Goal: Check status: Check status

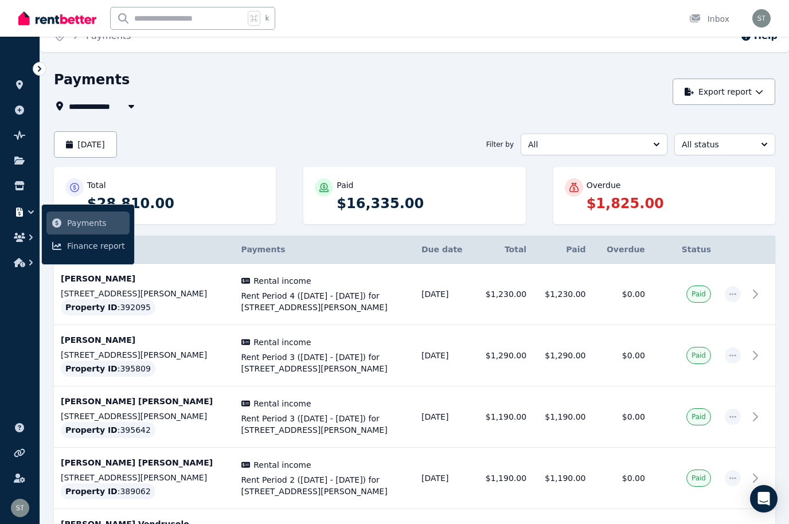
click at [20, 213] on icon "button" at bounding box center [19, 211] width 7 height 9
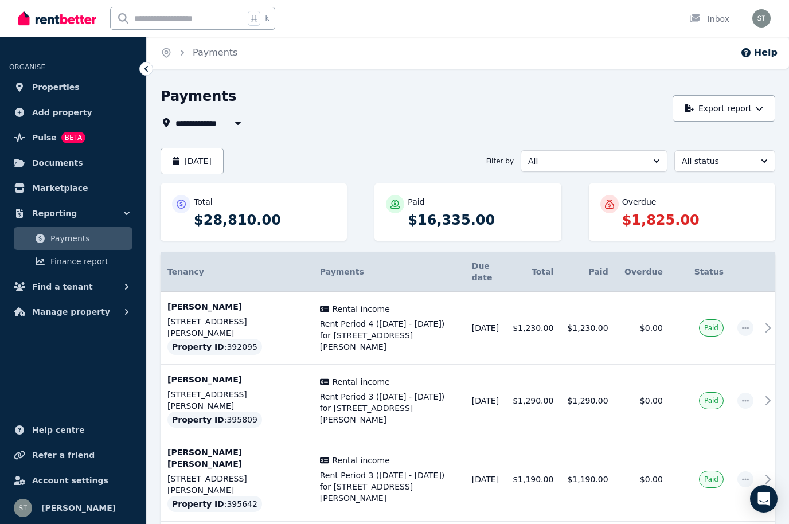
click at [234, 124] on icon "button" at bounding box center [237, 122] width 11 height 9
type input "**********"
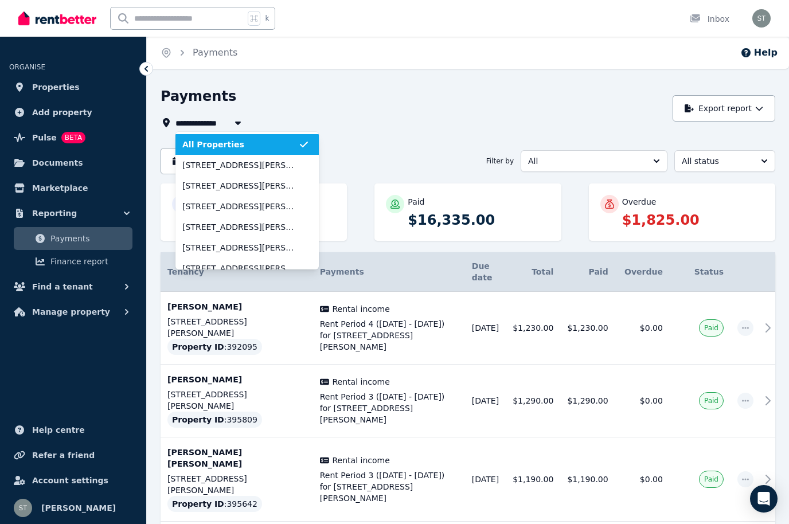
click at [345, 107] on div "Payments" at bounding box center [413, 98] width 506 height 22
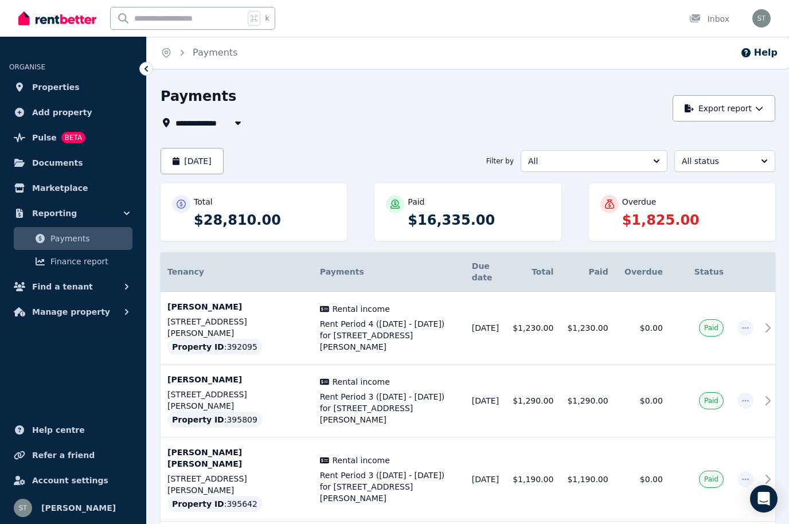
click at [216, 164] on button "[DATE]" at bounding box center [191, 161] width 63 height 26
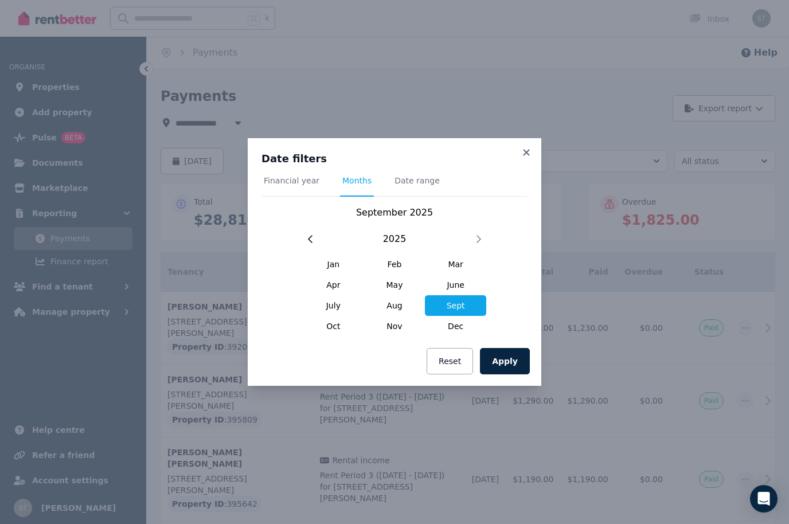
click at [401, 304] on span "Aug" at bounding box center [394, 305] width 61 height 21
click at [506, 360] on button "Apply" at bounding box center [505, 361] width 50 height 26
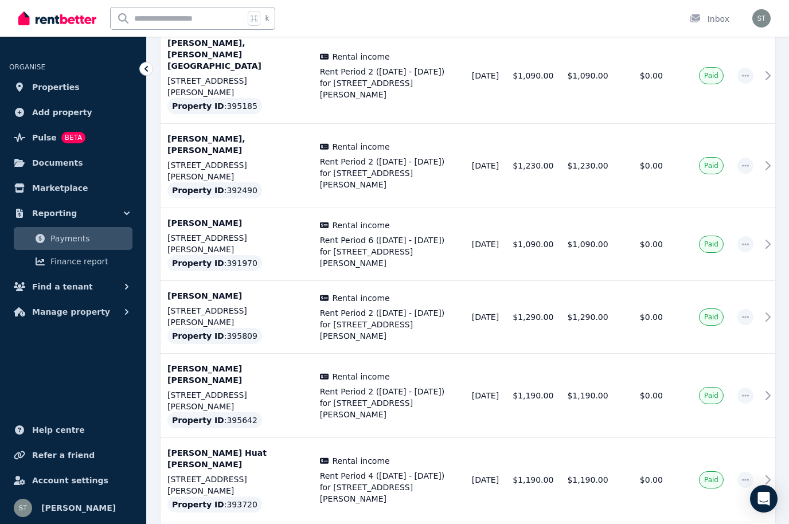
scroll to position [3216, 0]
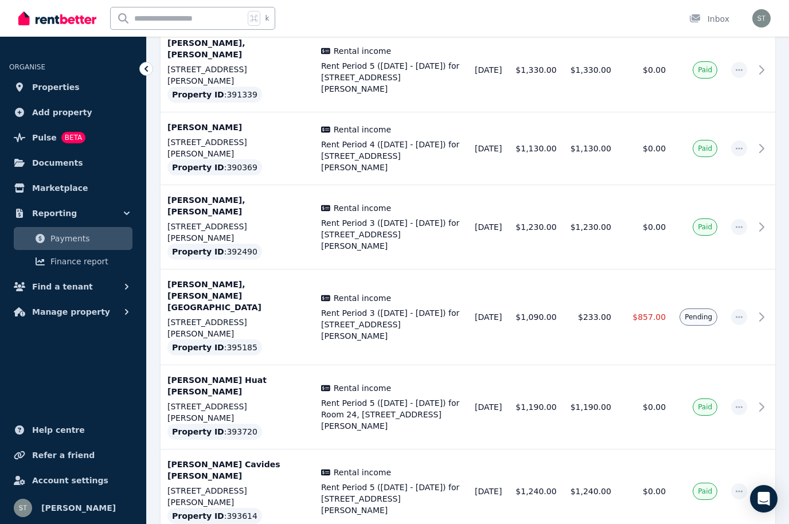
scroll to position [1931, 0]
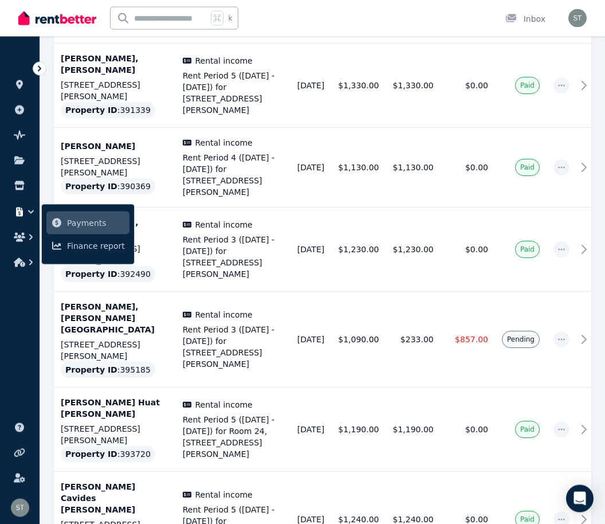
scroll to position [2004, 0]
click at [256, 198] on span "Rent Period 4 ([DATE] - [DATE]) for [STREET_ADDRESS][PERSON_NAME]" at bounding box center [233, 175] width 101 height 46
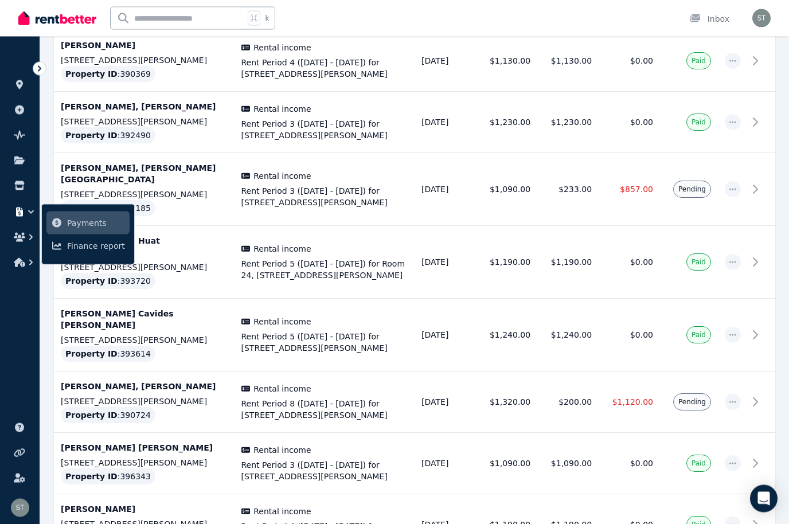
scroll to position [1734, 0]
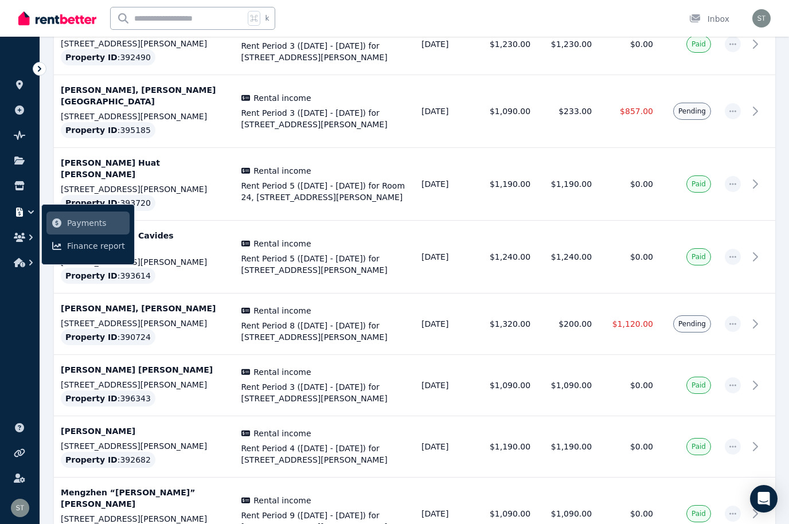
click at [17, 80] on link at bounding box center [19, 85] width 21 height 18
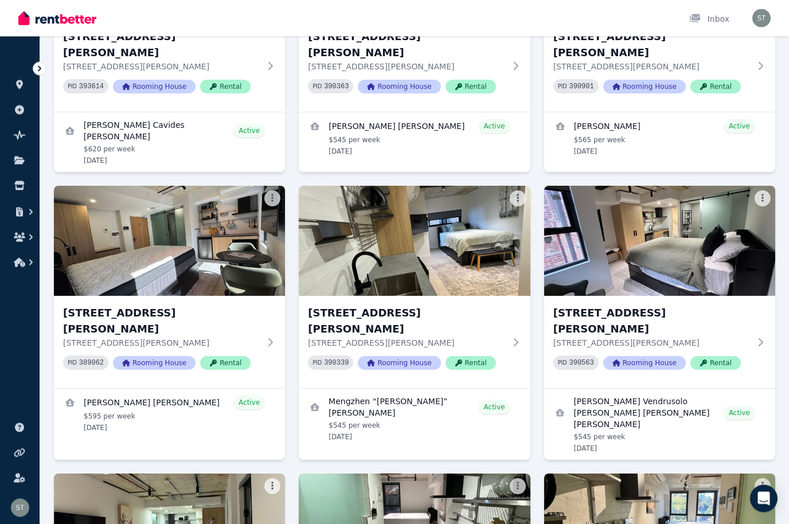
scroll to position [1683, 0]
click at [674, 389] on link "View details for Luisa Vendrusolo Cangemi Fernandes Leite" at bounding box center [659, 424] width 231 height 71
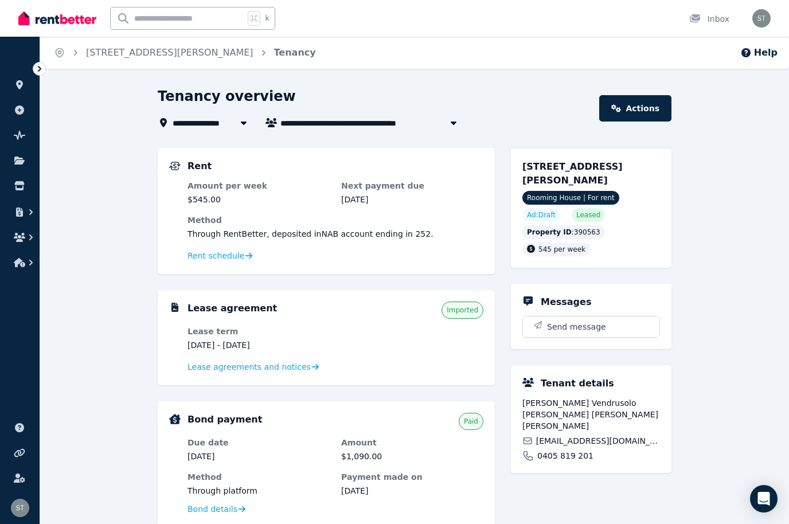
click at [16, 207] on button "button" at bounding box center [19, 212] width 21 height 21
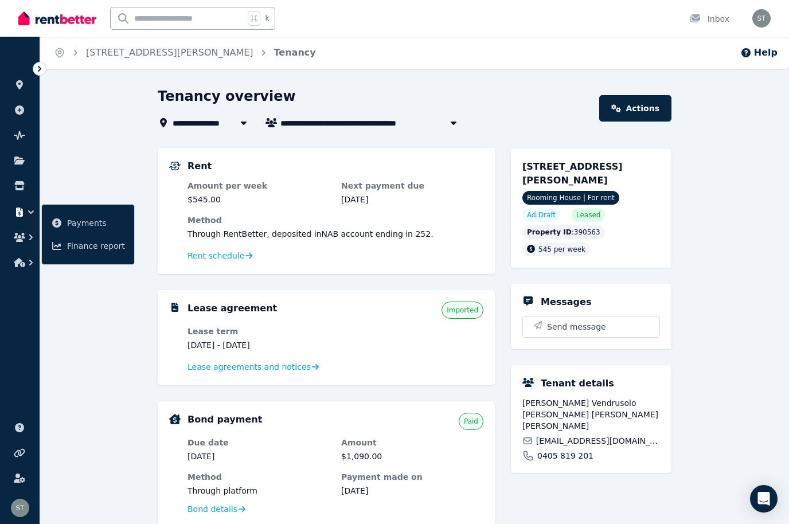
click at [84, 223] on span "Payments" at bounding box center [96, 223] width 58 height 14
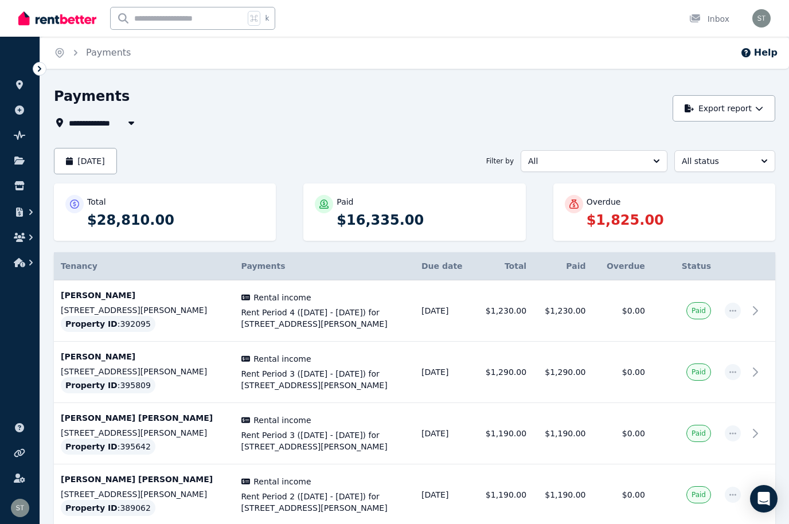
click at [20, 210] on icon "button" at bounding box center [19, 211] width 7 height 9
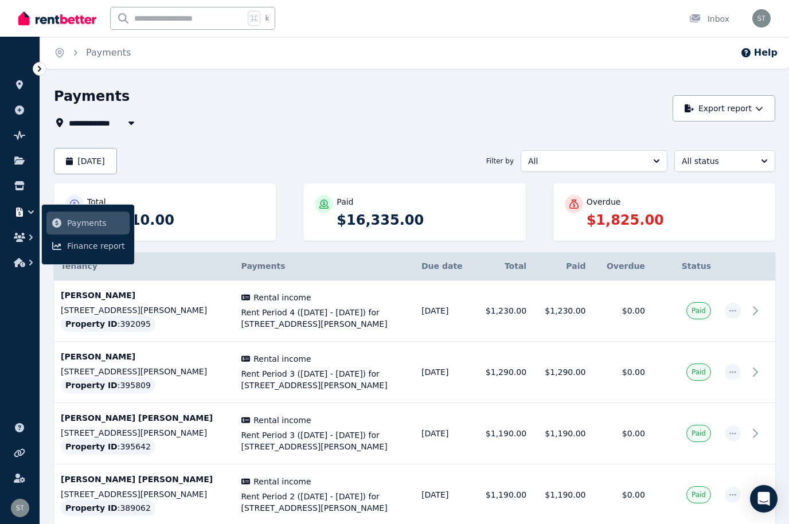
click at [101, 250] on span "Finance report" at bounding box center [96, 246] width 58 height 14
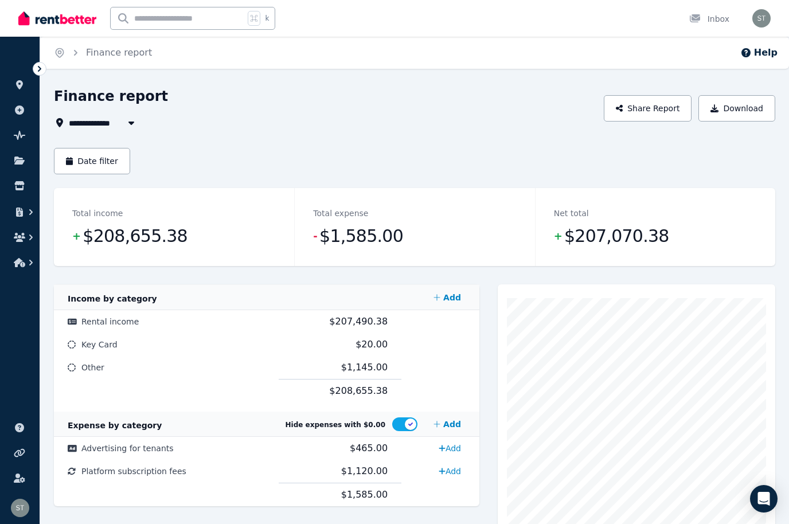
click at [21, 208] on icon "button" at bounding box center [19, 211] width 7 height 9
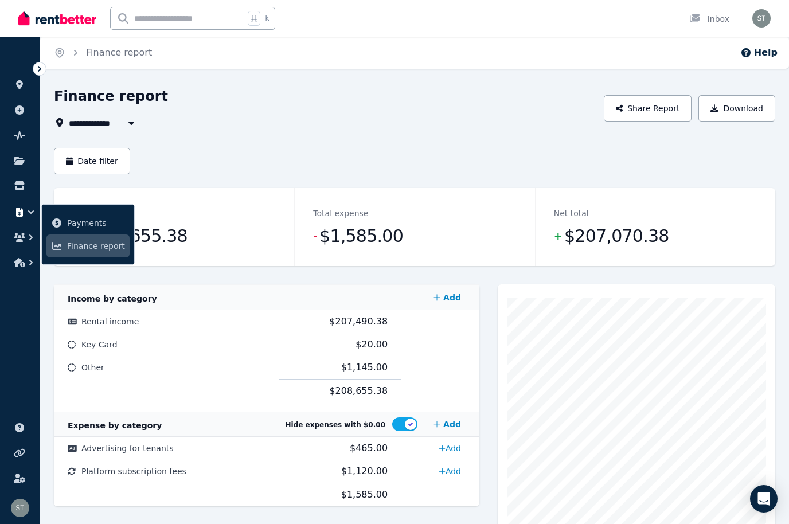
click at [93, 220] on span "Payments" at bounding box center [96, 223] width 58 height 14
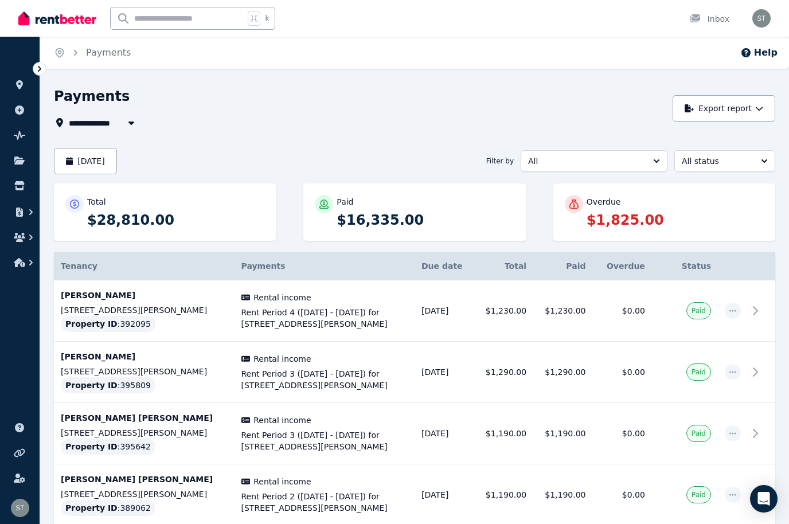
click at [117, 158] on button "[DATE]" at bounding box center [85, 161] width 63 height 26
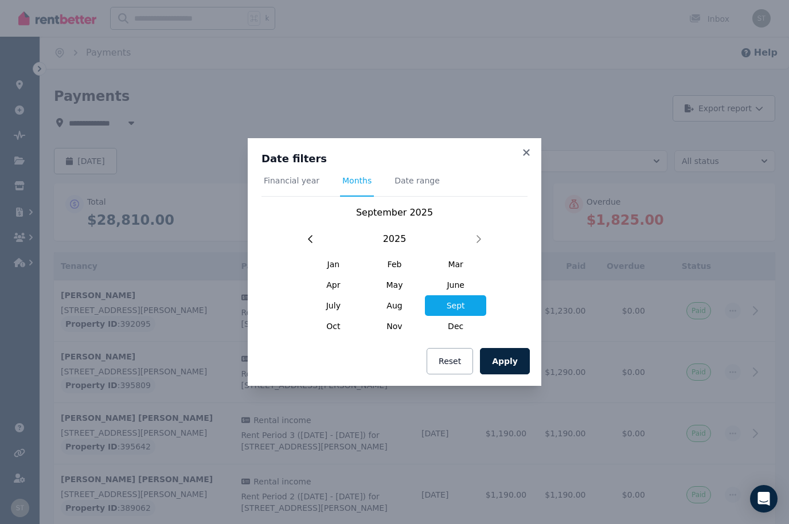
click at [391, 307] on span "Aug" at bounding box center [394, 305] width 61 height 21
click at [515, 355] on button "Apply" at bounding box center [505, 361] width 50 height 26
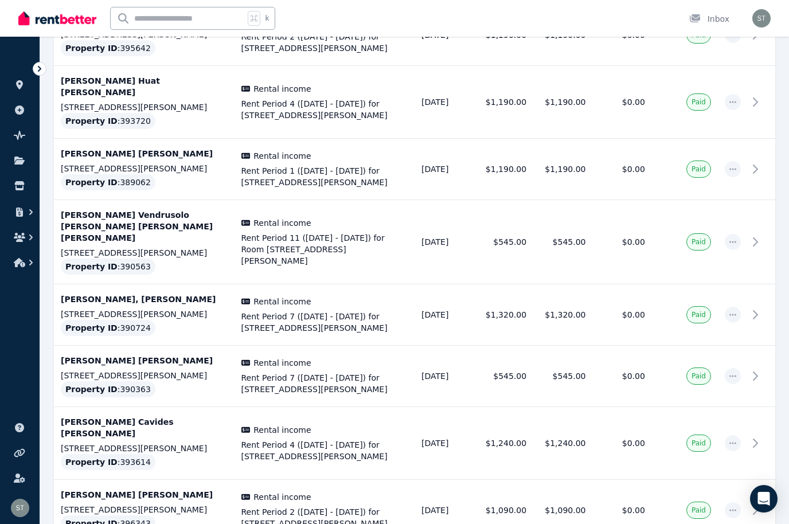
scroll to position [2934, 0]
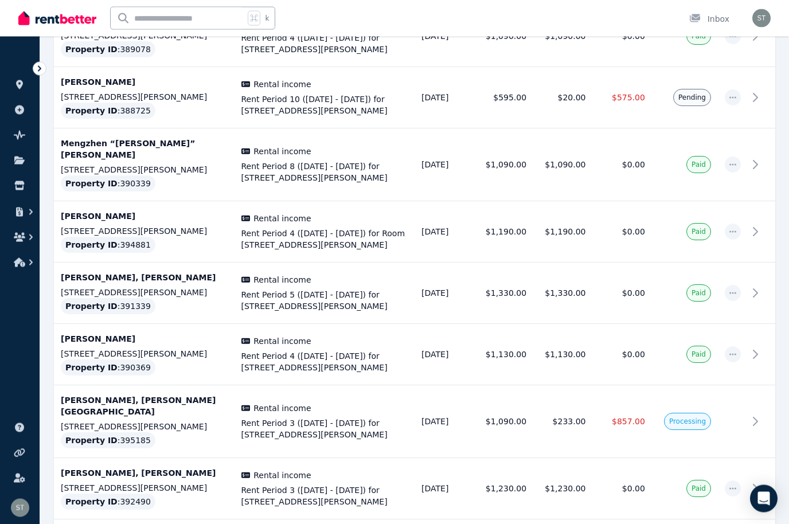
scroll to position [1363, 0]
